Goal: Complete application form

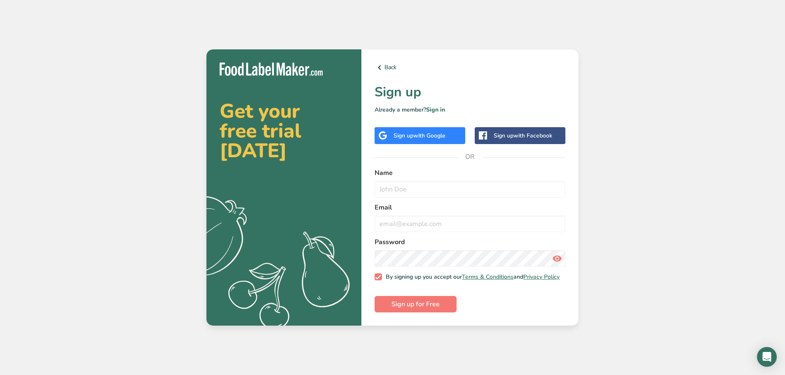
click at [433, 134] on span "with Google" at bounding box center [429, 136] width 32 height 8
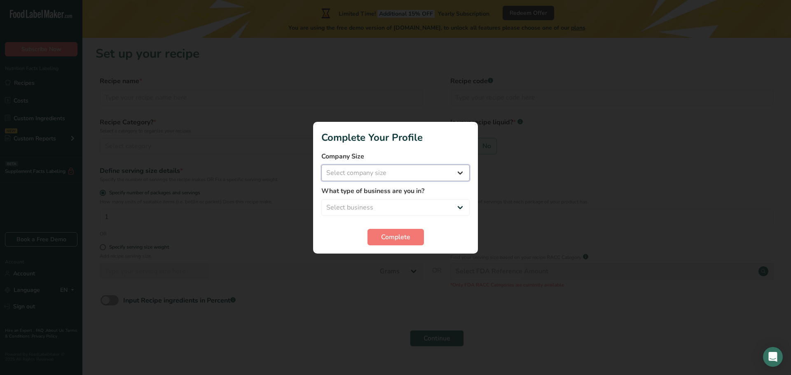
click at [391, 173] on select "Select company size Fewer than 10 Employees 10 to 50 Employees 51 to 500 Employ…" at bounding box center [395, 173] width 148 height 16
select select "1"
click at [321, 165] on select "Select company size Fewer than 10 Employees 10 to 50 Employees 51 to 500 Employ…" at bounding box center [395, 173] width 148 height 16
click at [375, 209] on select "Select business Packaged Food Manufacturer Restaurant & Cafe Bakery Meal Plans …" at bounding box center [395, 207] width 148 height 16
select select "1"
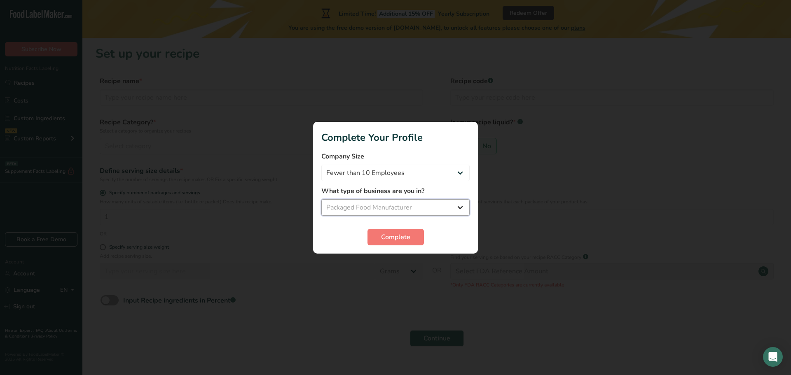
click at [321, 199] on select "Select business Packaged Food Manufacturer Restaurant & Cafe Bakery Meal Plans …" at bounding box center [395, 207] width 148 height 16
click at [381, 234] on span "Complete" at bounding box center [395, 237] width 29 height 10
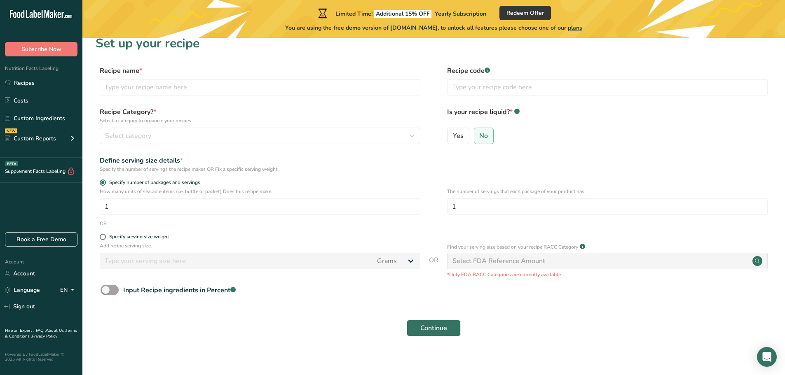
scroll to position [16, 0]
